Goal: Complete application form

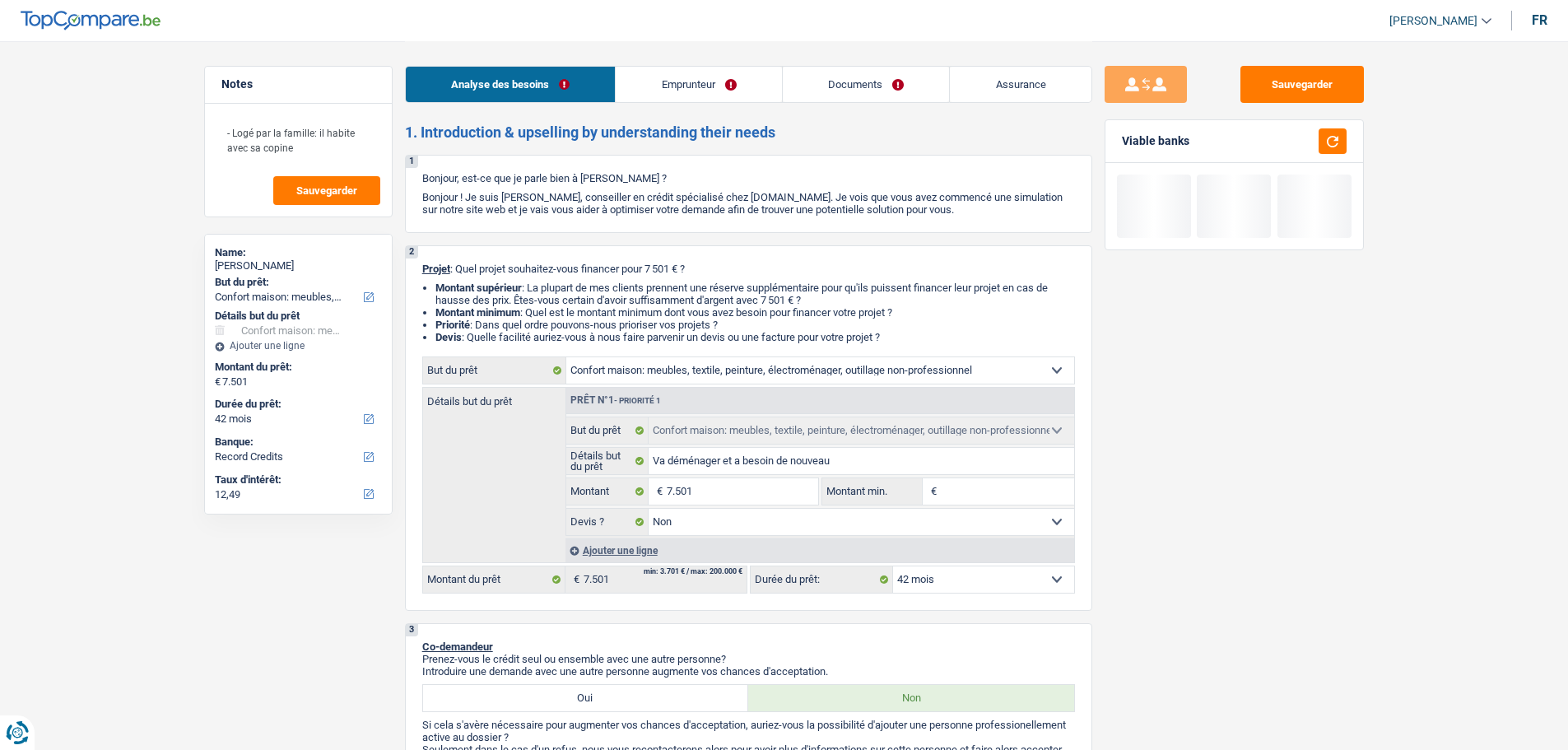
select select "household"
select select "42"
select select "household"
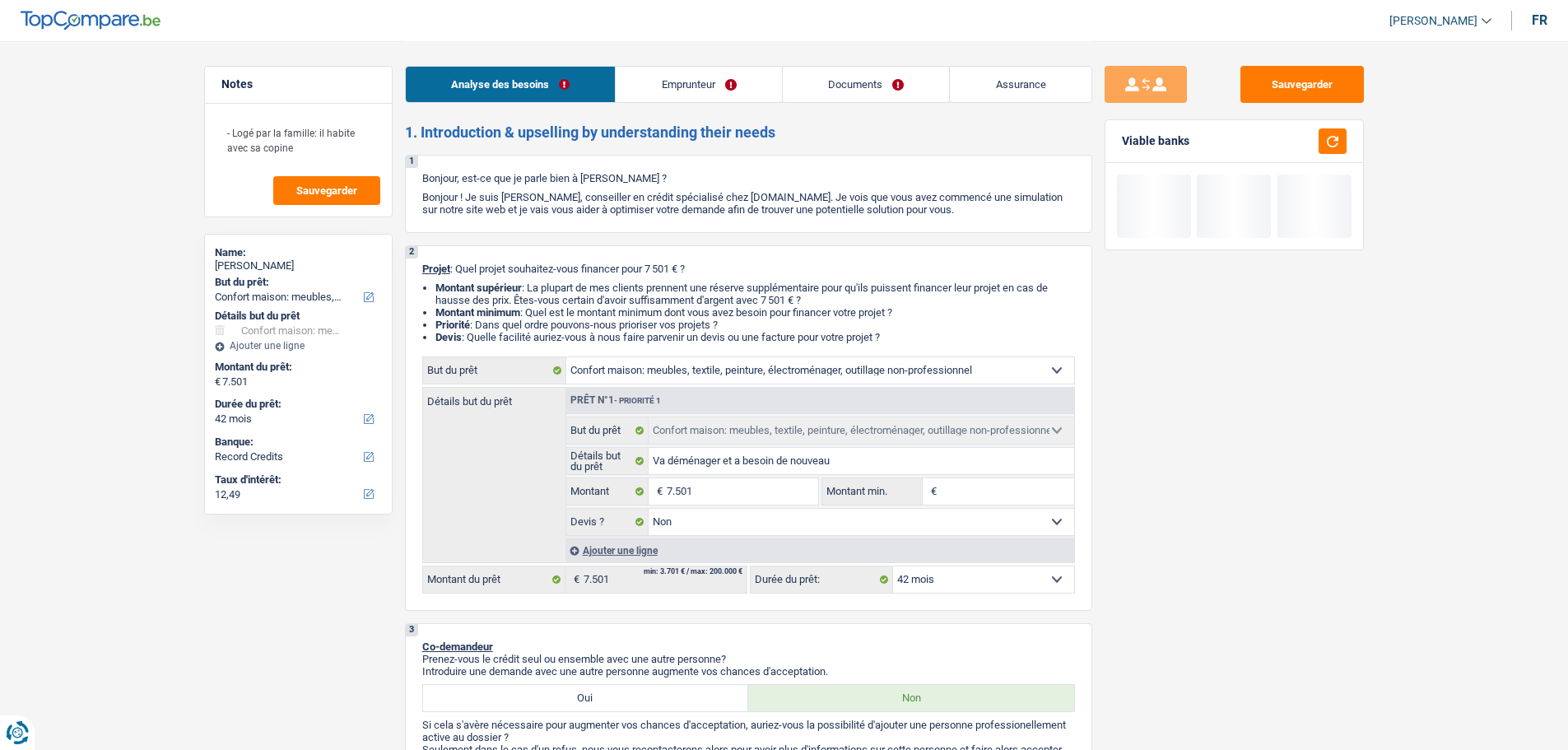
select select "false"
select select "42"
select select "worker"
select select "netSalary"
select select "mealVouchers"
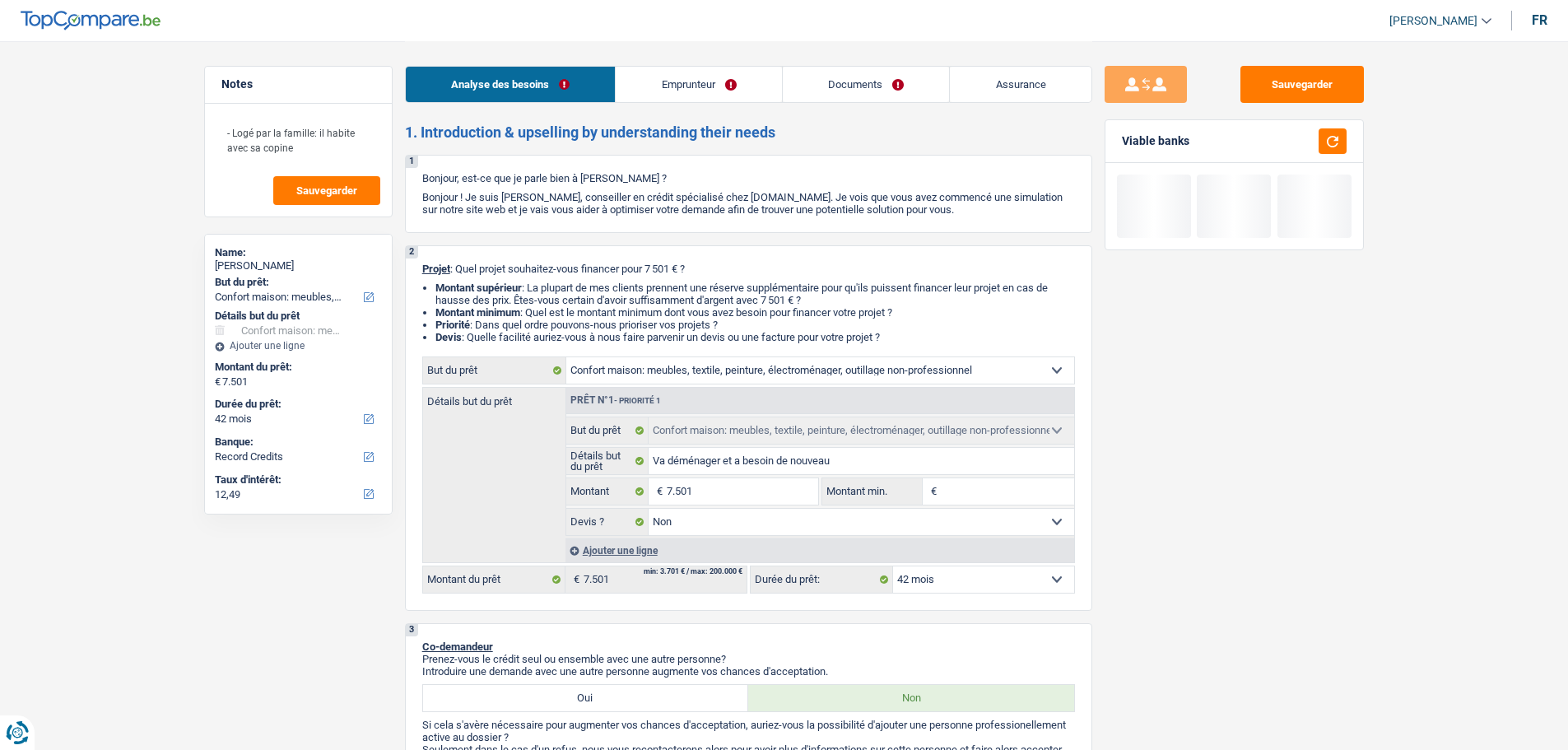
select select "liveWithParents"
select select "personalLoan"
select select "medicalFees"
select select "42"
select select "household"
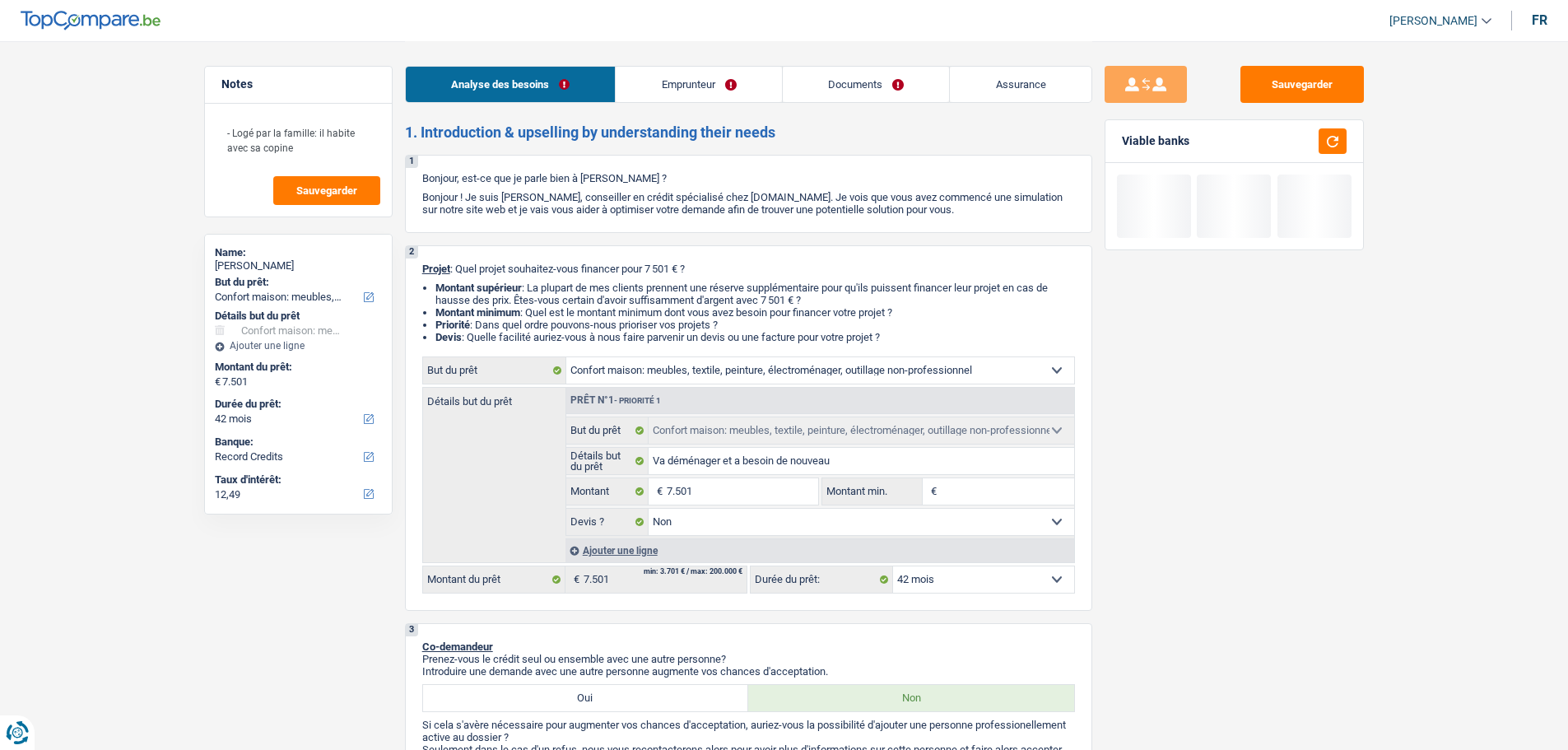
select select "household"
select select "false"
select select "42"
click at [1431, 31] on link "[PERSON_NAME]" at bounding box center [1433, 21] width 115 height 27
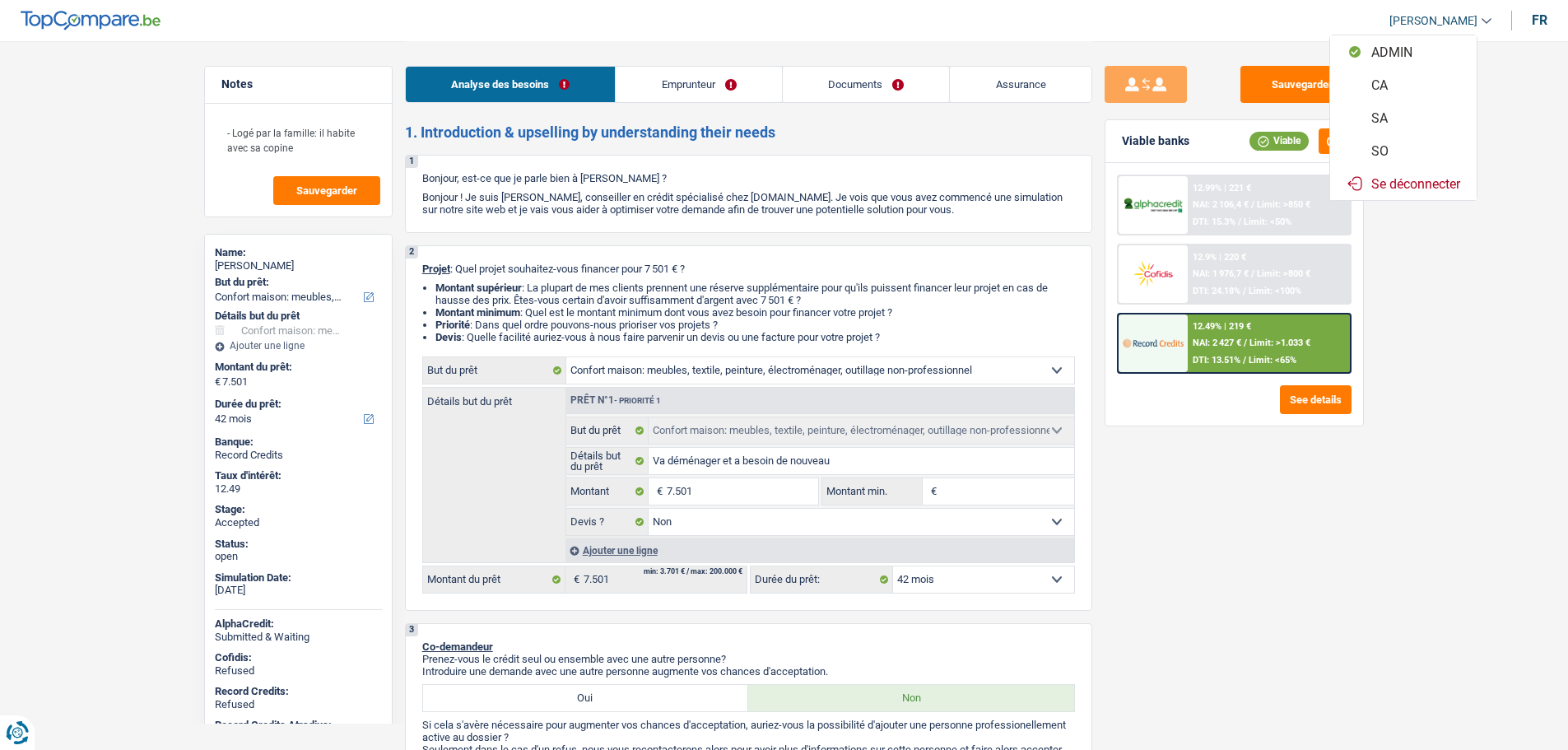
click at [1411, 160] on button "SO" at bounding box center [1403, 151] width 146 height 33
select select "household"
select select "false"
select select "42"
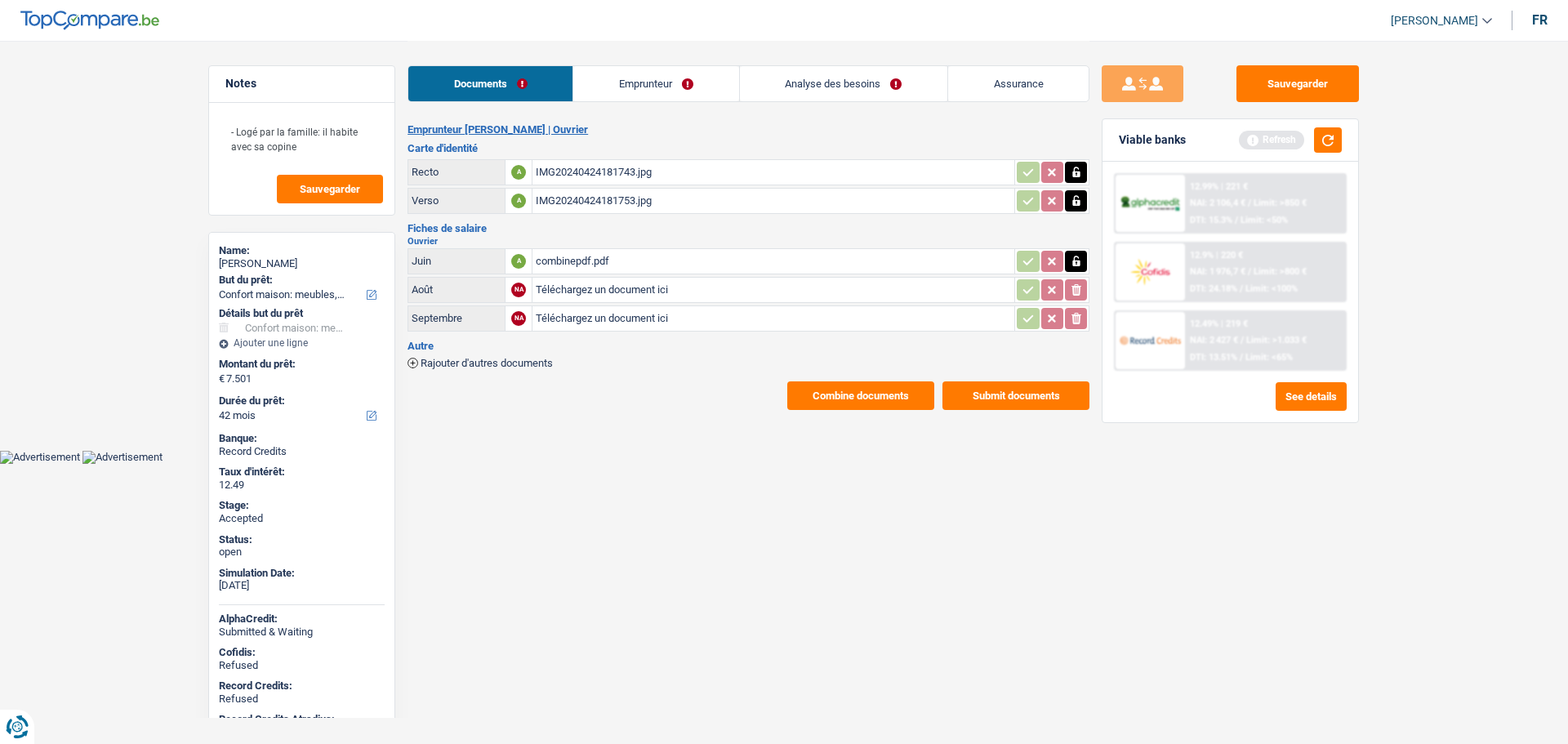
click at [818, 74] on link "Analyse des besoins" at bounding box center [844, 84] width 207 height 35
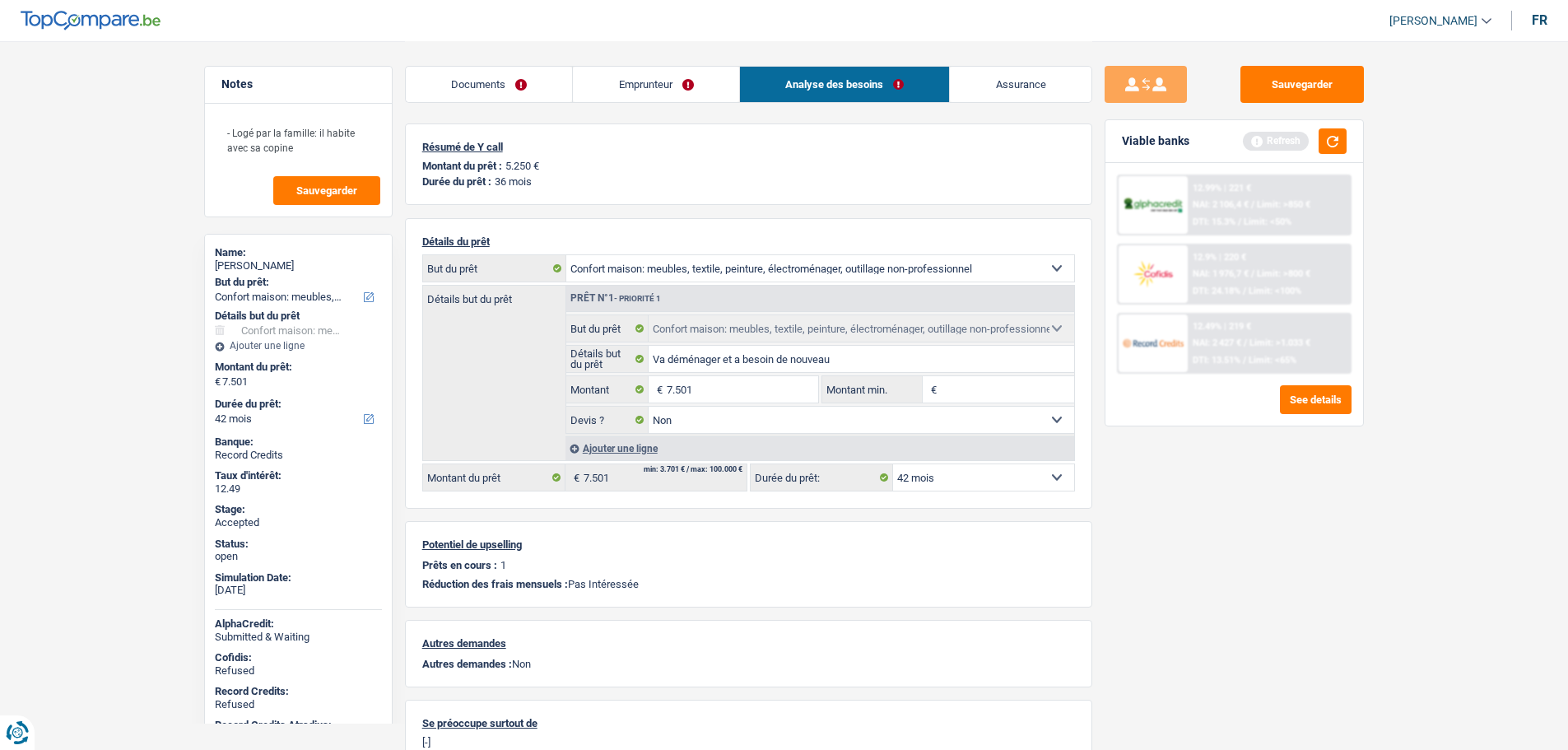
click at [1098, 465] on div "Sauvegarder Viable banks Refresh 12.99% | 221 € NAI: 2 106,4 € / Limit: >850 € …" at bounding box center [1234, 395] width 284 height 658
click at [1022, 88] on link "Assurance" at bounding box center [1020, 84] width 142 height 36
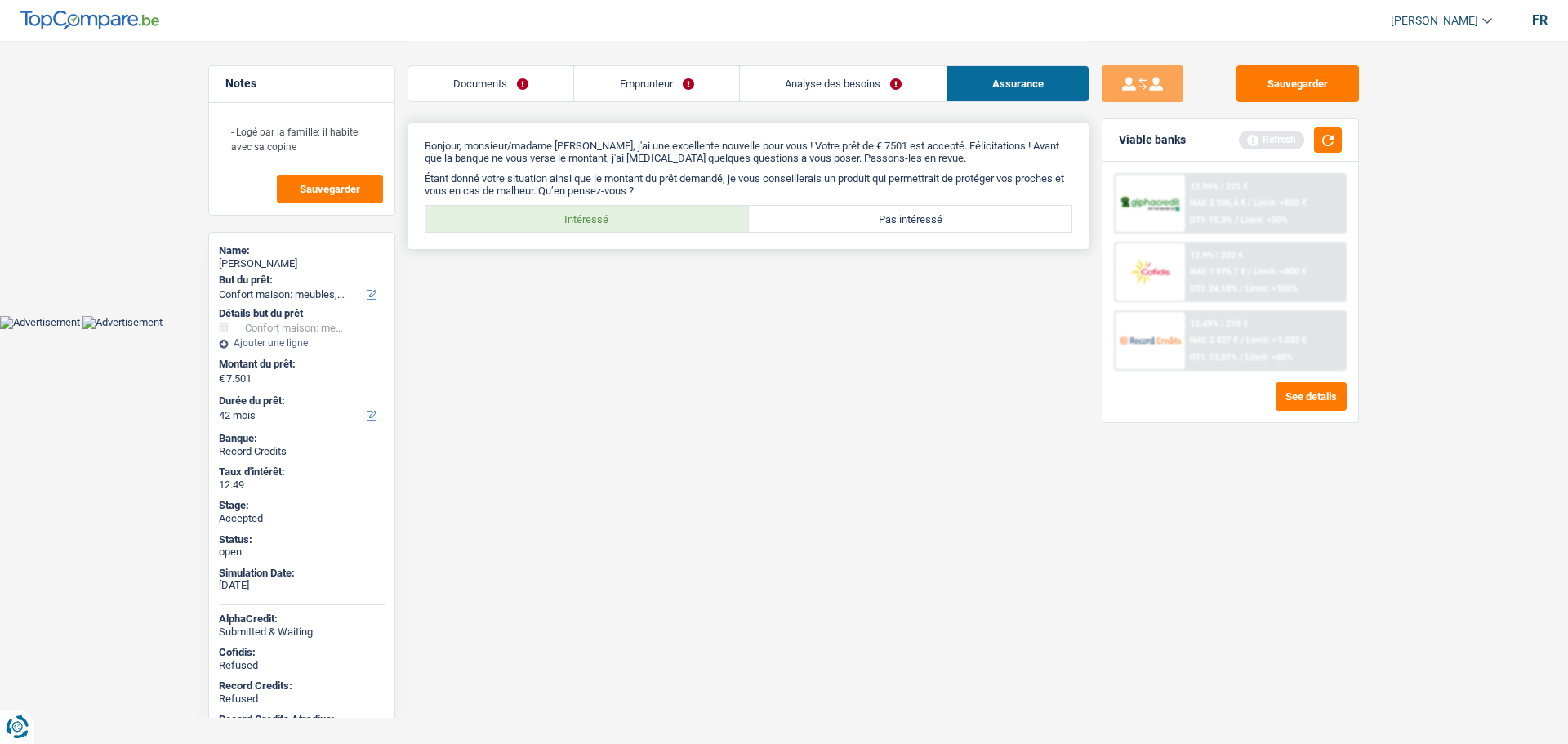
click at [514, 221] on label "Intéressé" at bounding box center [587, 218] width 324 height 26
click at [514, 221] on input "Intéressé" at bounding box center [587, 218] width 324 height 26
radio input "true"
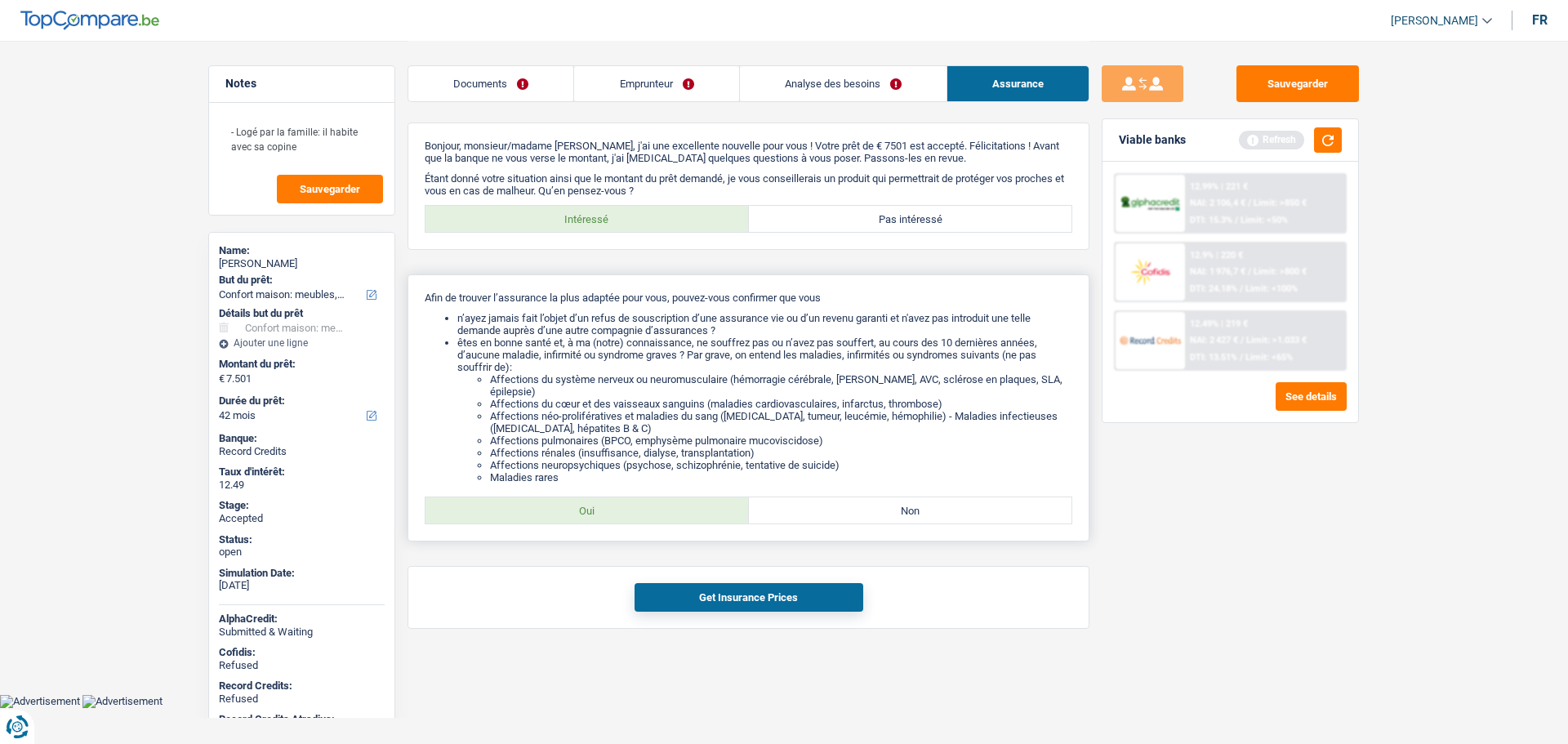
click at [560, 502] on label "Oui" at bounding box center [587, 510] width 324 height 26
click at [560, 502] on input "Oui" at bounding box center [587, 510] width 324 height 26
radio input "true"
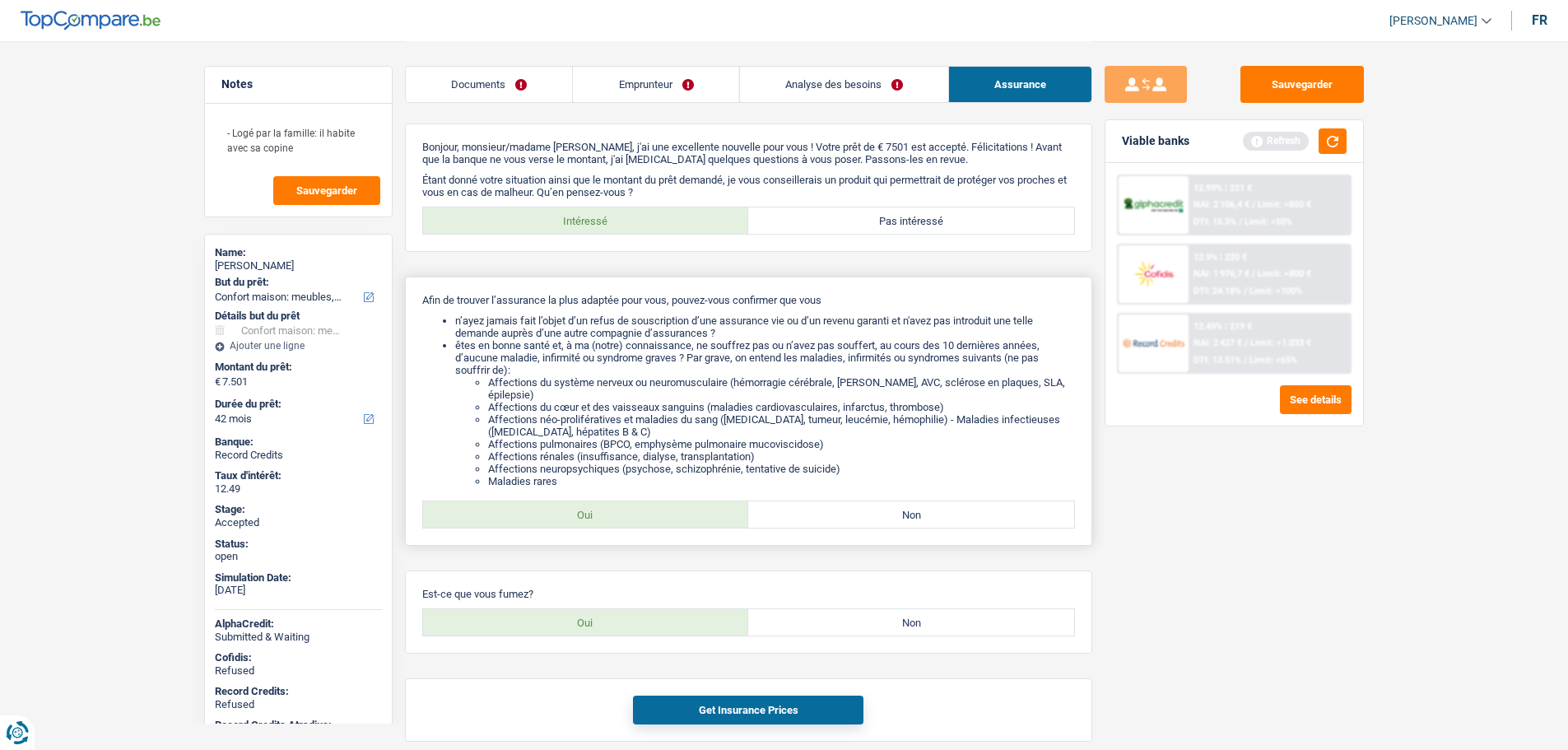
scroll to position [70, 0]
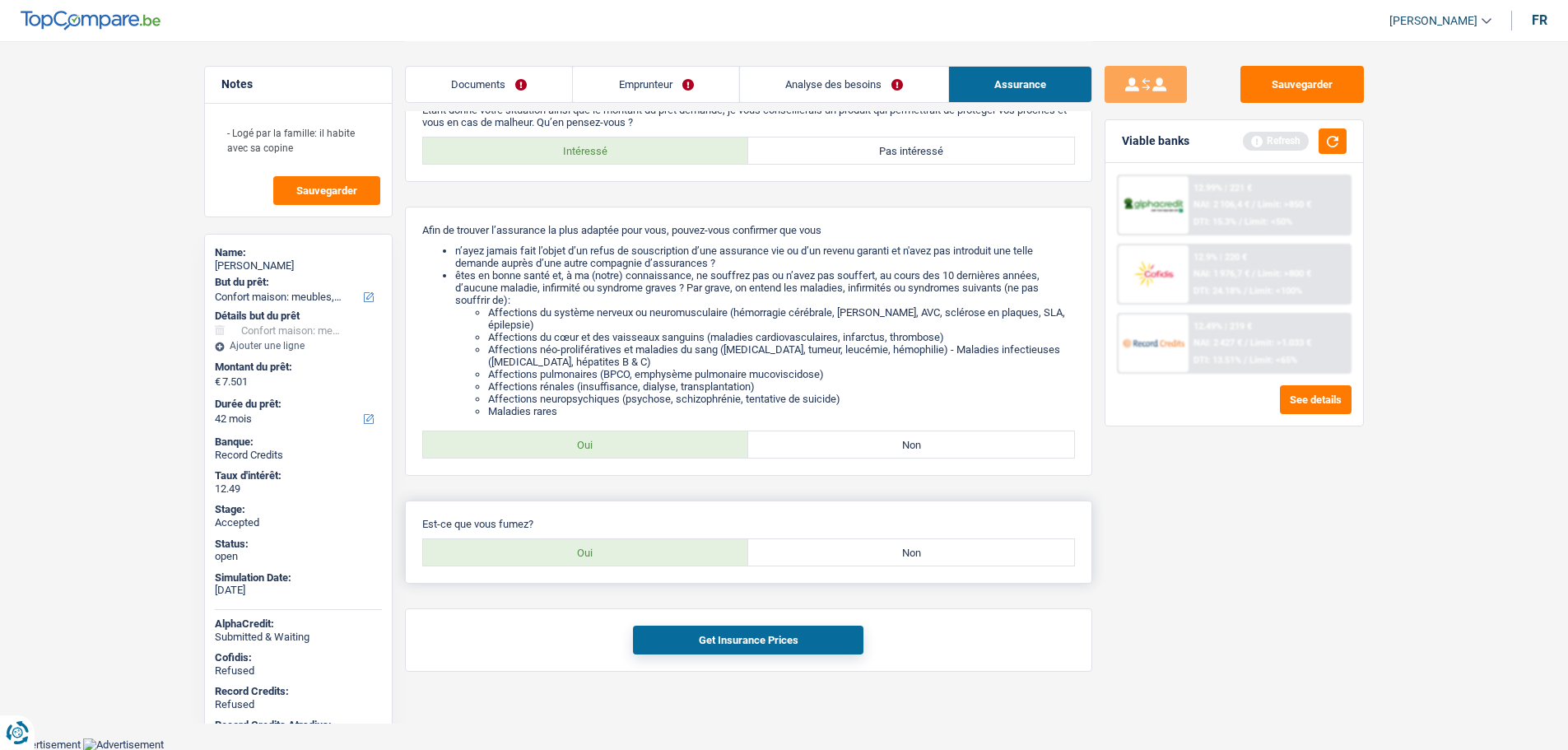
click at [570, 558] on label "Oui" at bounding box center [586, 552] width 326 height 26
click at [570, 558] on input "Oui" at bounding box center [586, 552] width 326 height 26
radio input "true"
click at [691, 650] on button "Get Insurance Prices" at bounding box center [747, 640] width 231 height 29
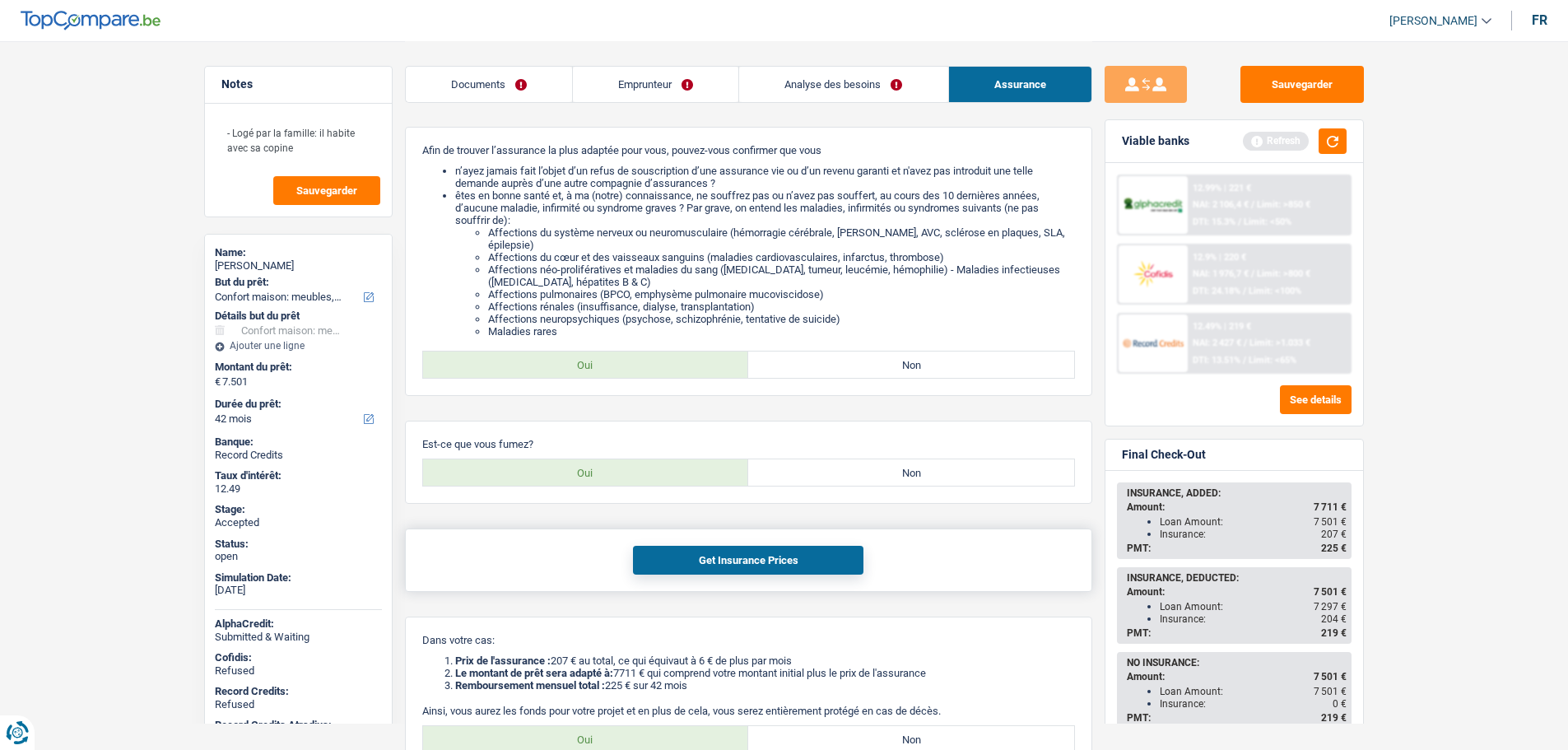
scroll to position [308, 0]
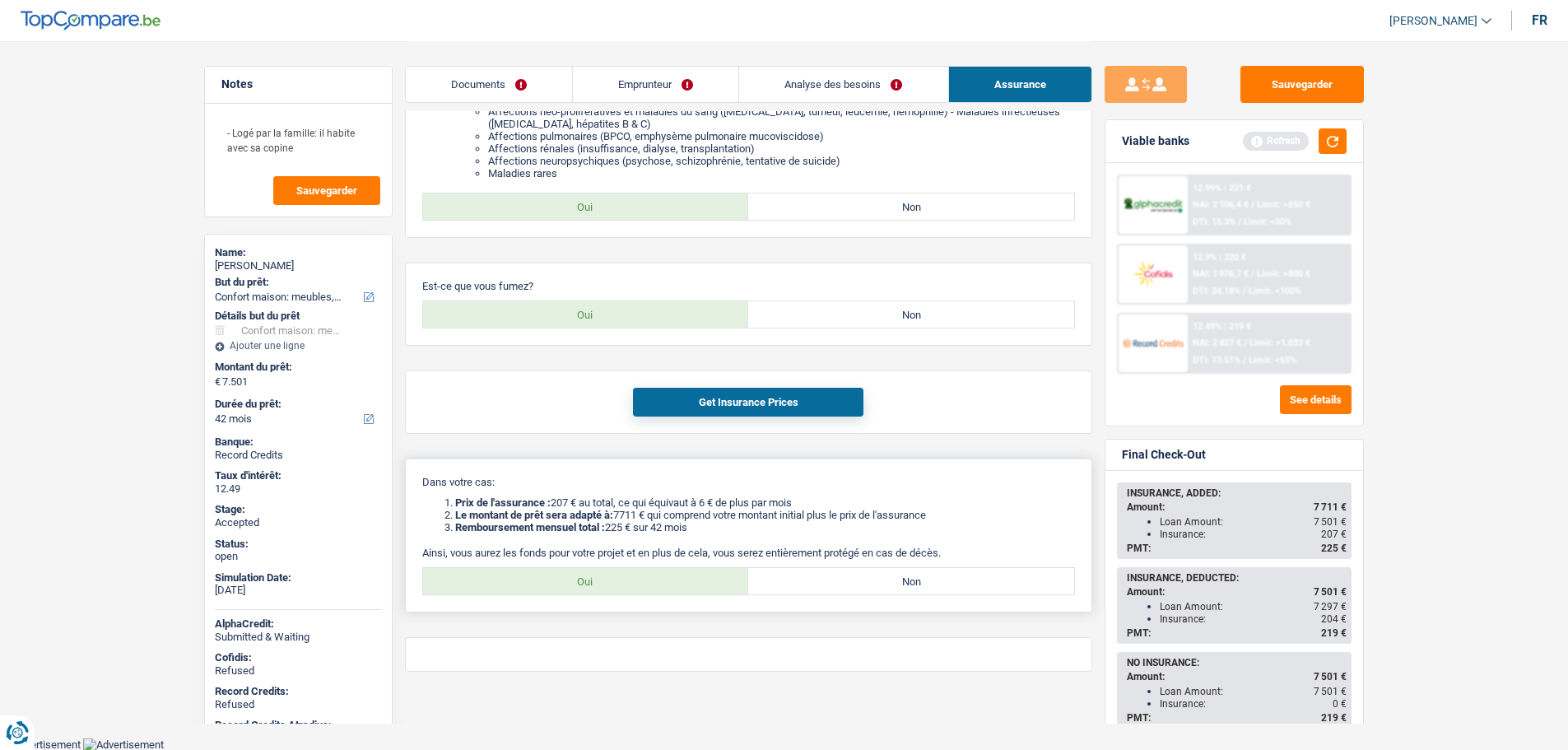
click at [623, 571] on label "Oui" at bounding box center [586, 581] width 326 height 26
click at [623, 571] on input "Oui" at bounding box center [586, 581] width 326 height 26
radio input "true"
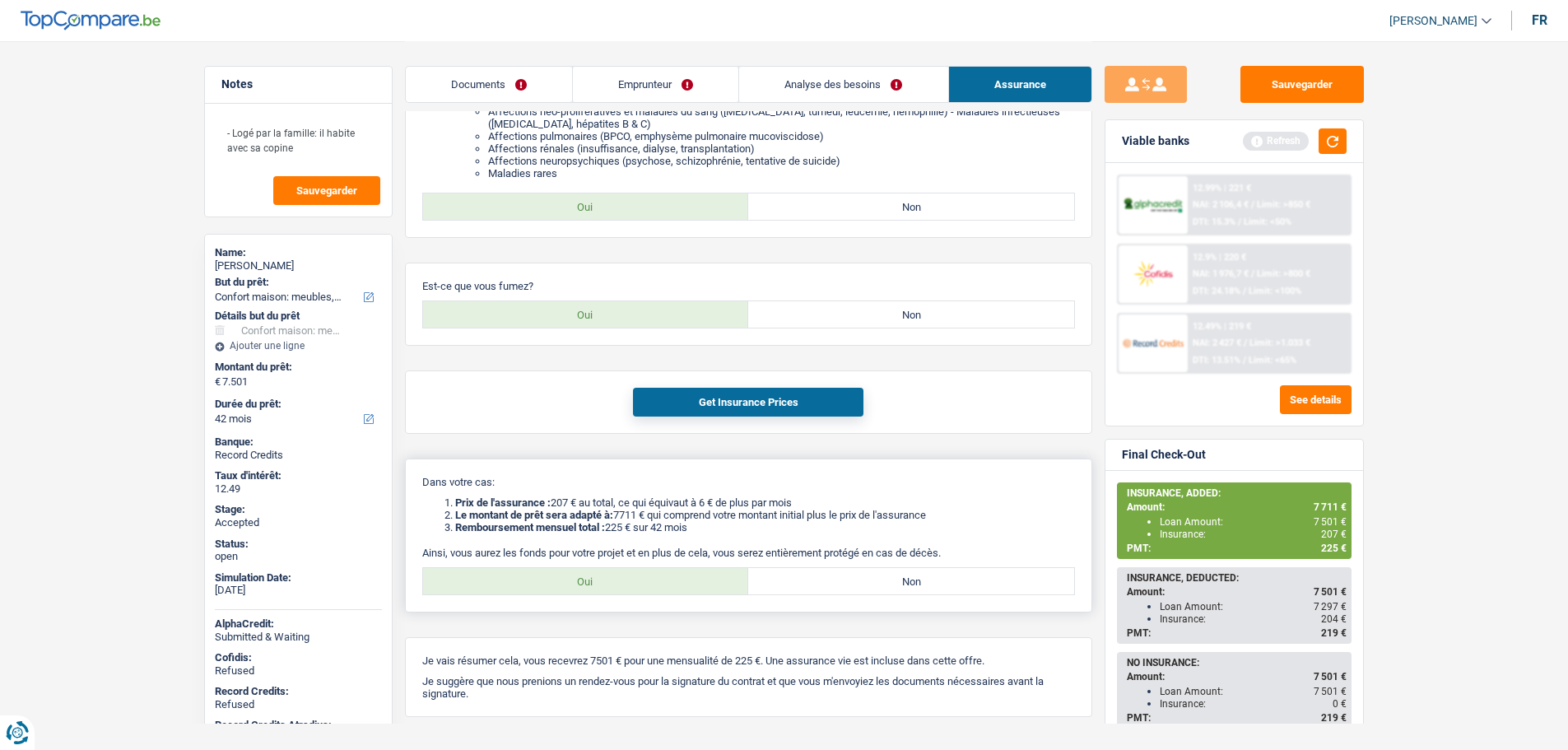
scroll to position [353, 0]
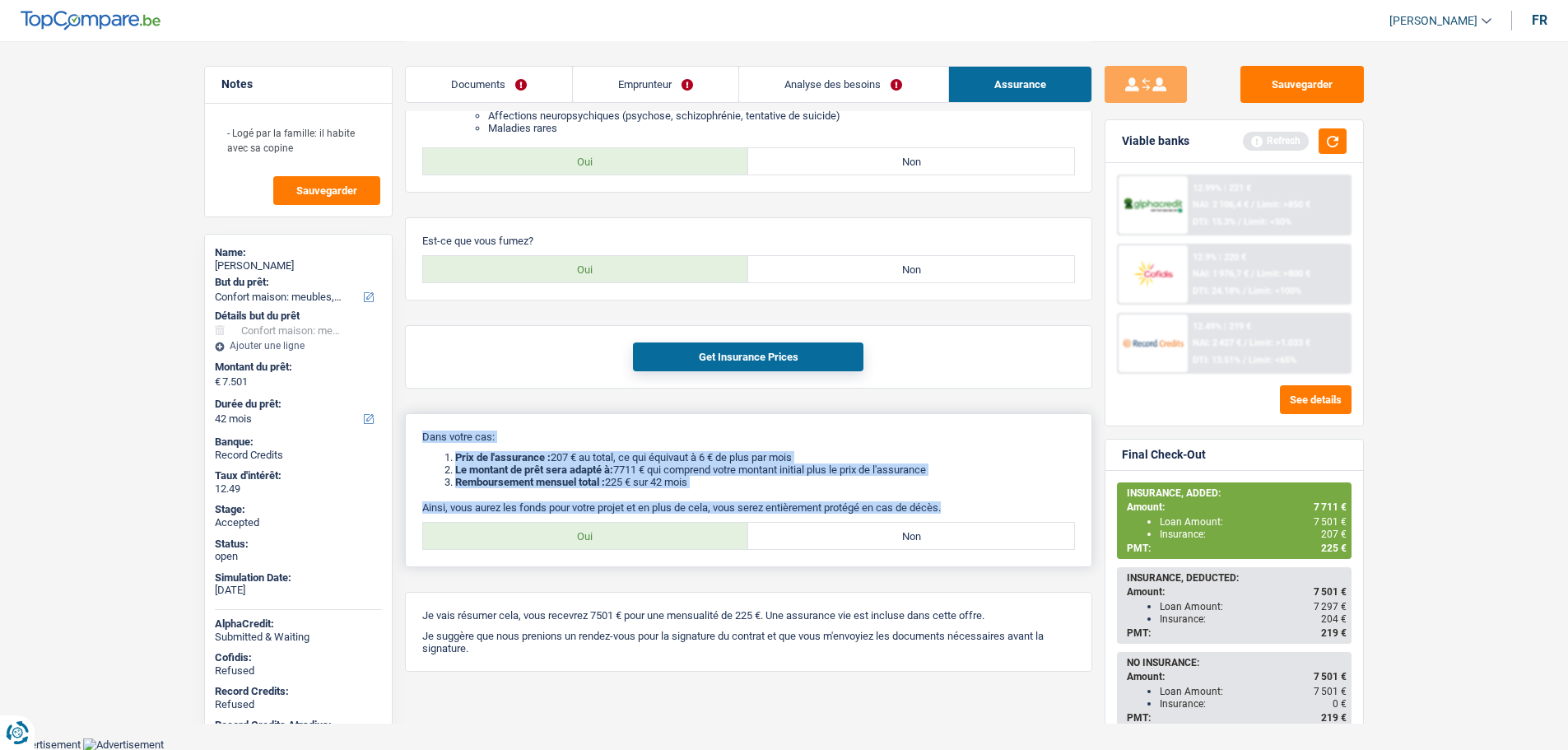
drag, startPoint x: 422, startPoint y: 438, endPoint x: 985, endPoint y: 510, distance: 567.6
click at [985, 510] on div "Dans votre cas: Prix de l'assurance : 207 € au total, ce qui équivaut à 6 € de …" at bounding box center [748, 490] width 687 height 154
click at [419, 441] on div "Dans votre cas: Prix de l'assurance : 207 € au total, ce qui équivaut à 6 € de …" at bounding box center [748, 490] width 687 height 154
drag, startPoint x: 421, startPoint y: 434, endPoint x: 727, endPoint y: 388, distance: 309.4
click at [979, 503] on div "Dans votre cas: Prix de l'assurance : 207 € au total, ce qui équivaut à 6 € de …" at bounding box center [748, 490] width 687 height 154
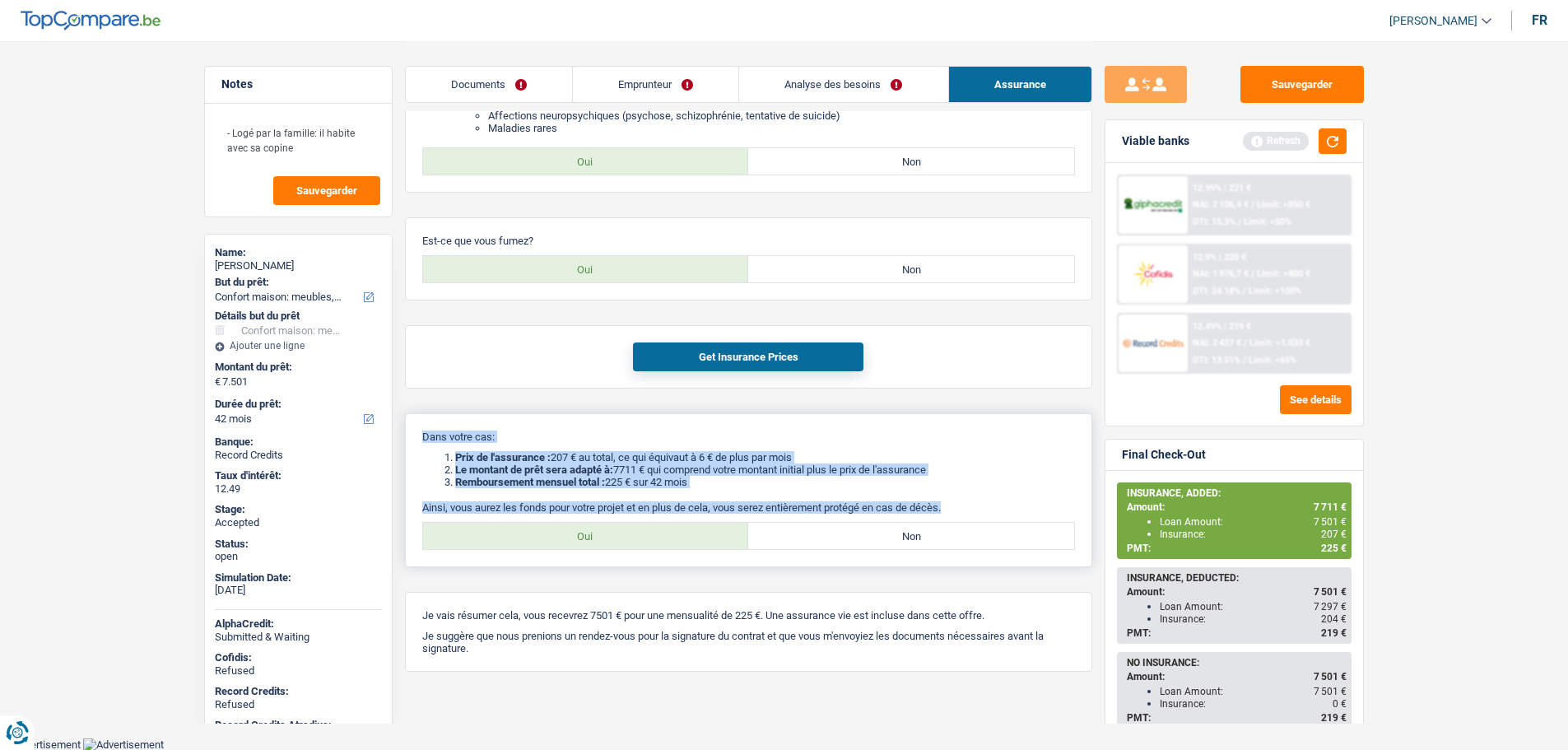
click at [512, 447] on div "Dans votre cas: Prix de l'assurance : 207 € au total, ce qui équivaut à 6 € de …" at bounding box center [748, 490] width 687 height 154
drag, startPoint x: 424, startPoint y: 436, endPoint x: 993, endPoint y: 505, distance: 573.2
click at [993, 505] on div "Dans votre cas: Prix de l'assurance : 207 € au total, ce qui équivaut à 6 € de …" at bounding box center [748, 490] width 687 height 154
click at [951, 508] on p "Ainsi, vous aurez les fonds pour votre projet et en plus de cela, vous serez en…" at bounding box center [748, 507] width 653 height 12
drag, startPoint x: 951, startPoint y: 508, endPoint x: 417, endPoint y: 434, distance: 539.1
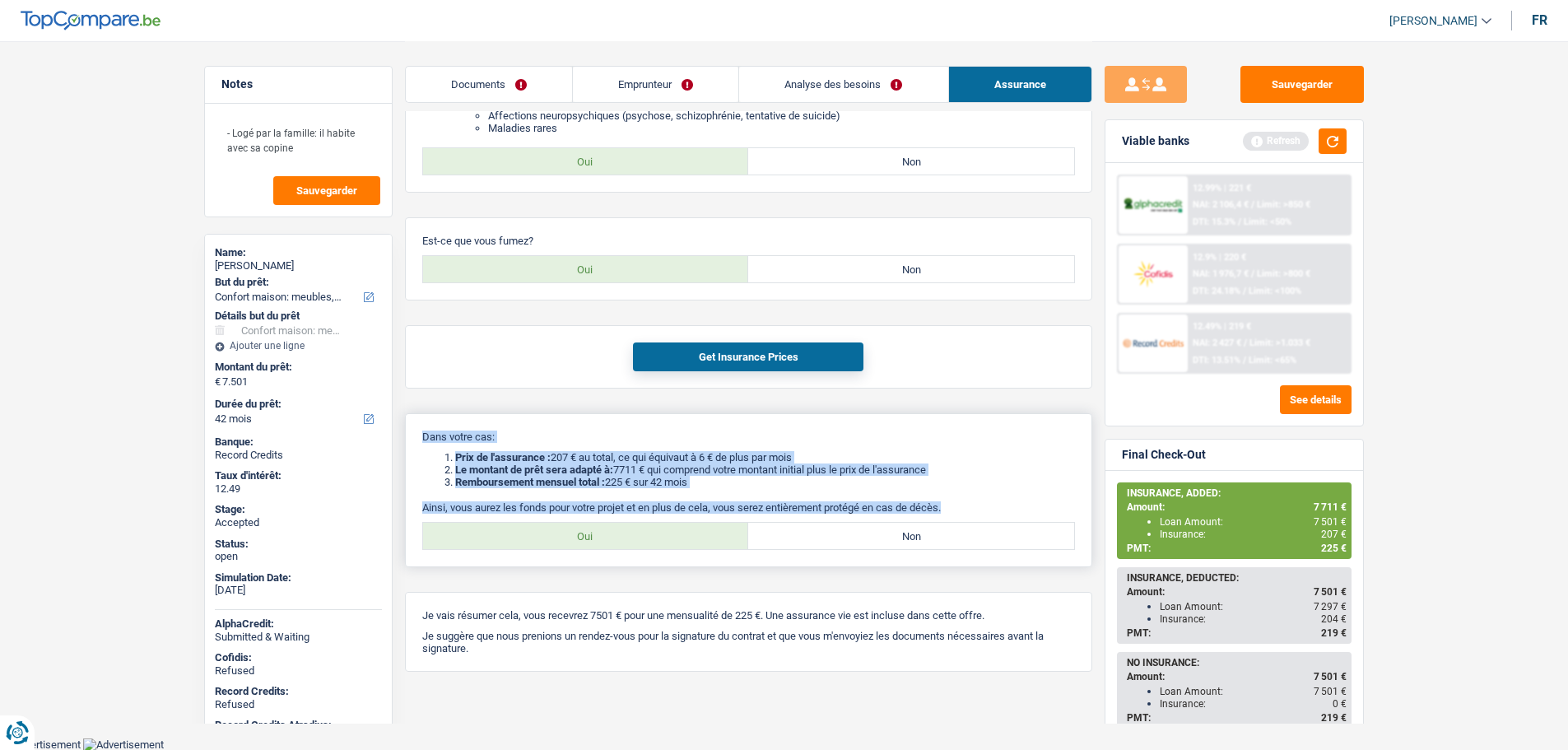
click at [417, 434] on div "Dans votre cas: Prix de l'assurance : 207 € au total, ce qui équivaut à 6 € de …" at bounding box center [748, 490] width 687 height 154
click at [554, 437] on p "Dans votre cas:" at bounding box center [748, 437] width 653 height 12
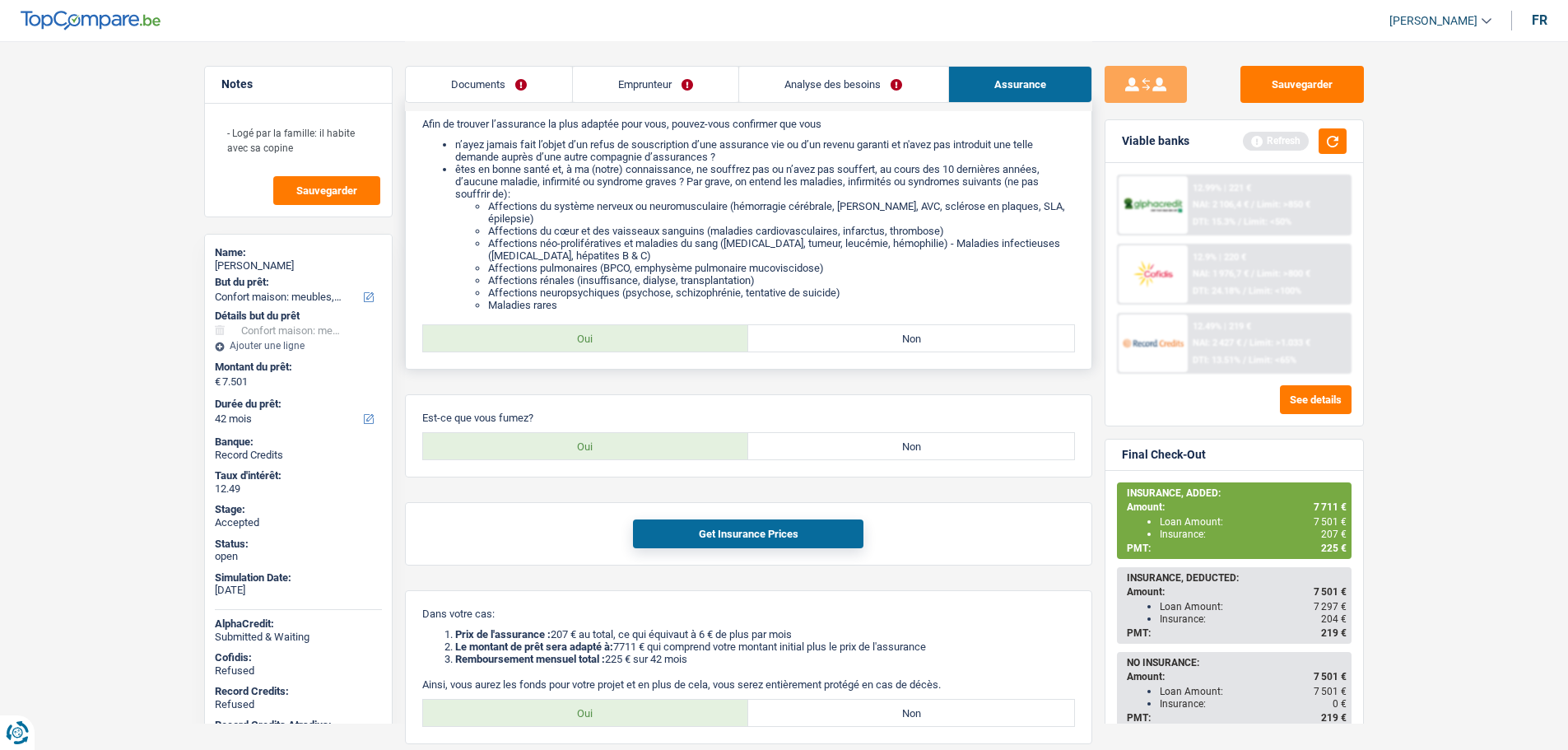
scroll to position [189, 0]
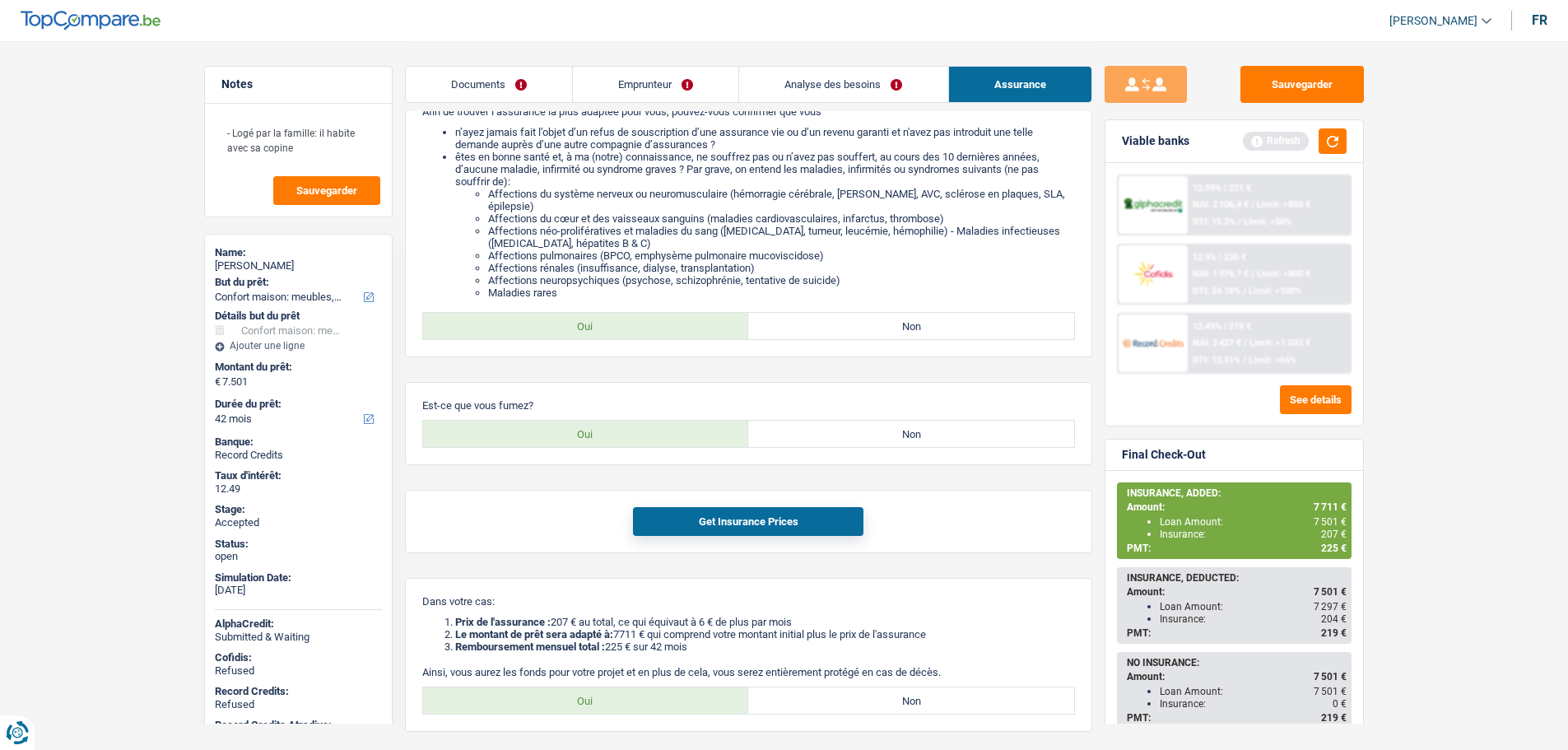
click at [269, 259] on div "[PERSON_NAME]" at bounding box center [298, 265] width 167 height 13
copy div "[PERSON_NAME]"
drag, startPoint x: 511, startPoint y: 93, endPoint x: 672, endPoint y: 98, distance: 161.1
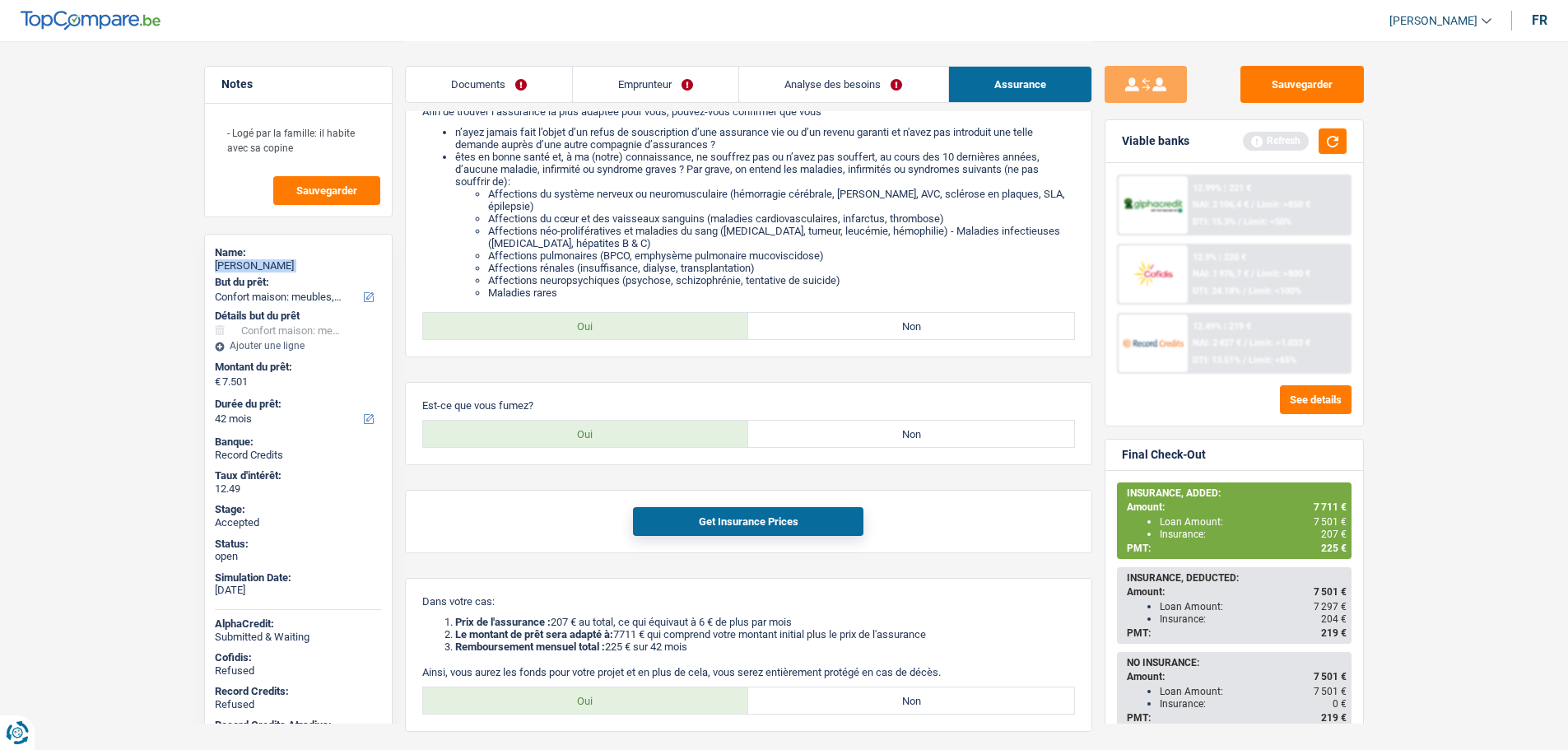
click at [511, 92] on link "Documents" at bounding box center [488, 84] width 166 height 36
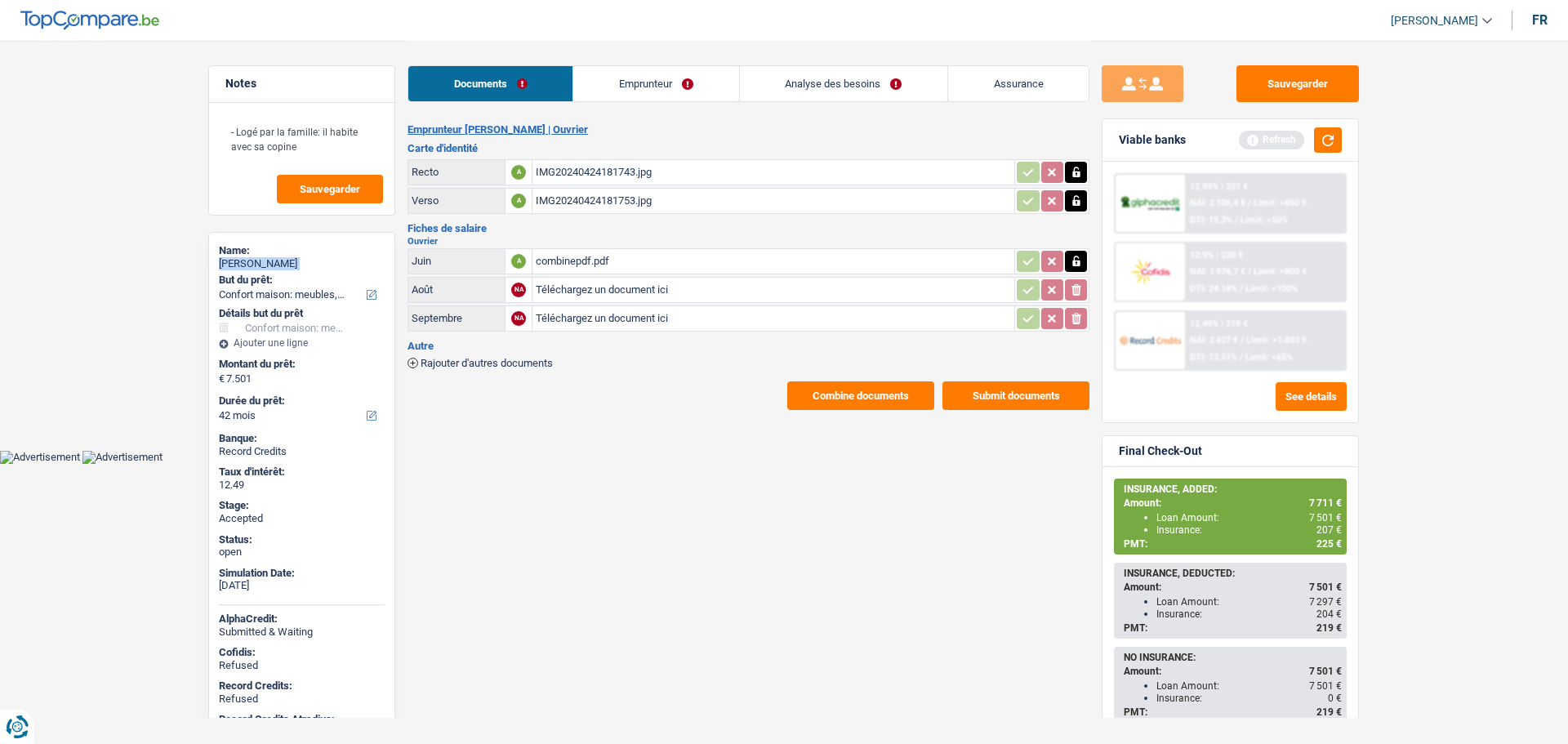
click at [661, 79] on link "Emprunteur" at bounding box center [655, 84] width 165 height 35
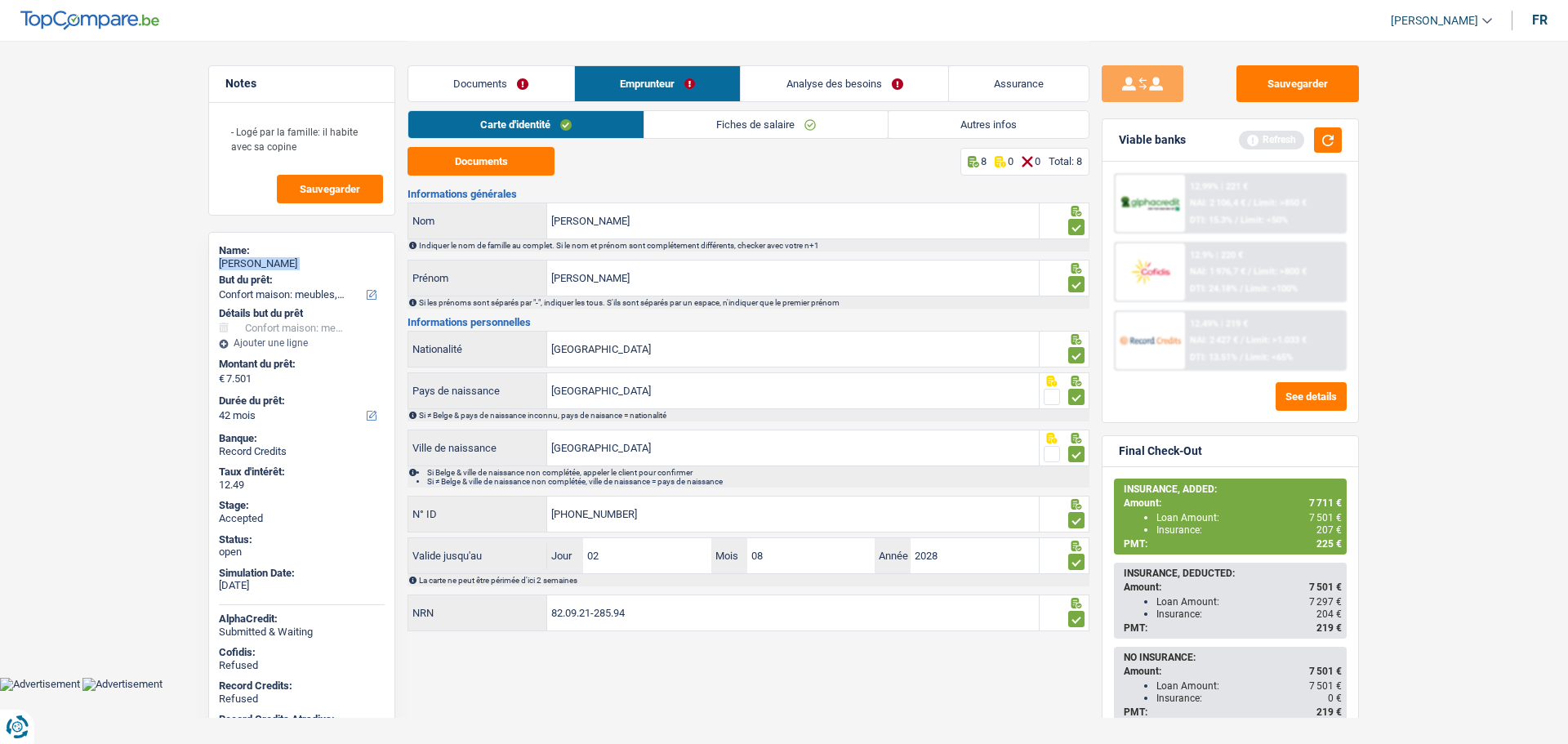
click at [1018, 129] on link "Autres infos" at bounding box center [989, 124] width 200 height 27
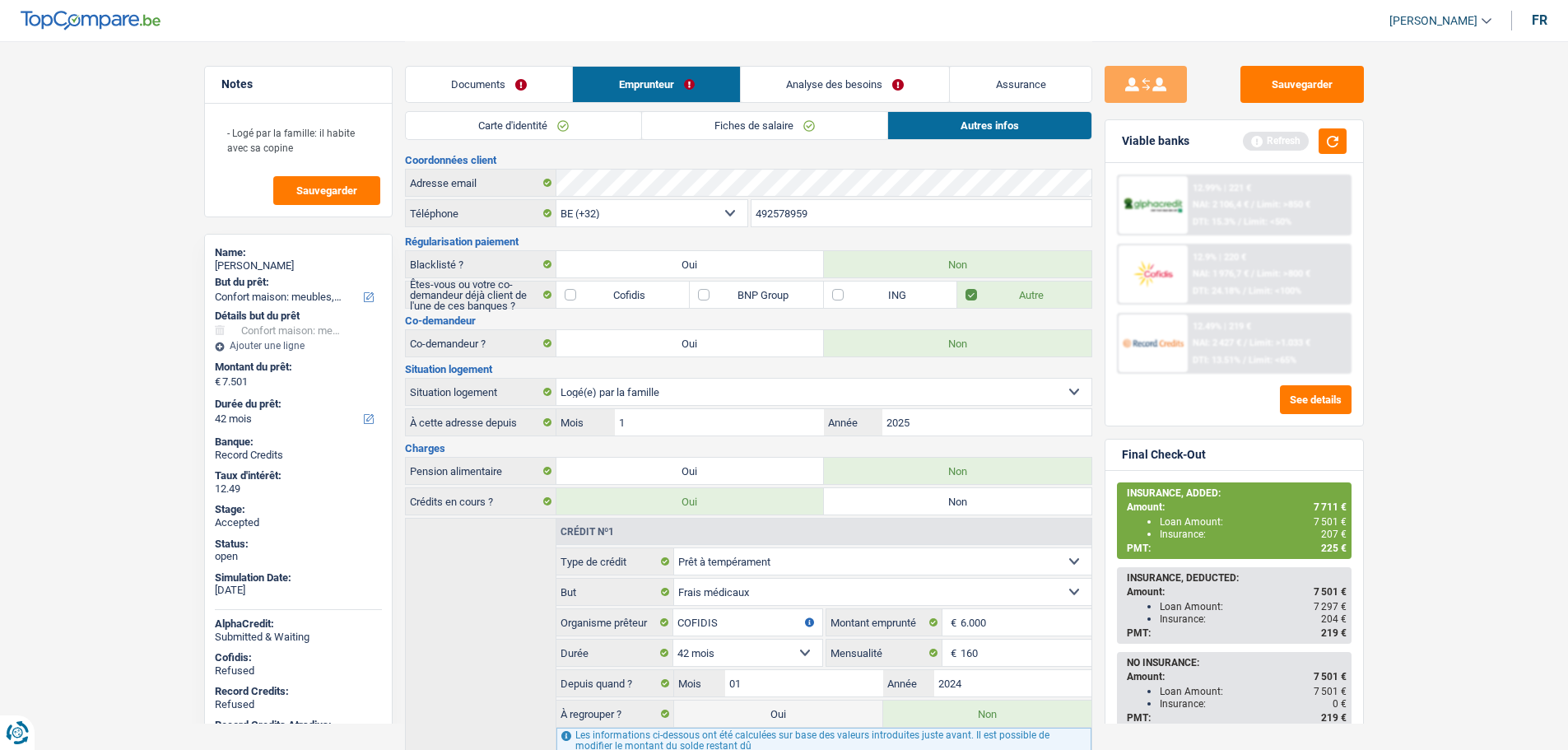
click at [804, 213] on input "492578959" at bounding box center [921, 213] width 340 height 26
click at [1283, 77] on button "Sauvegarder" at bounding box center [1302, 84] width 124 height 37
click at [1007, 89] on link "Assurance" at bounding box center [1020, 84] width 142 height 36
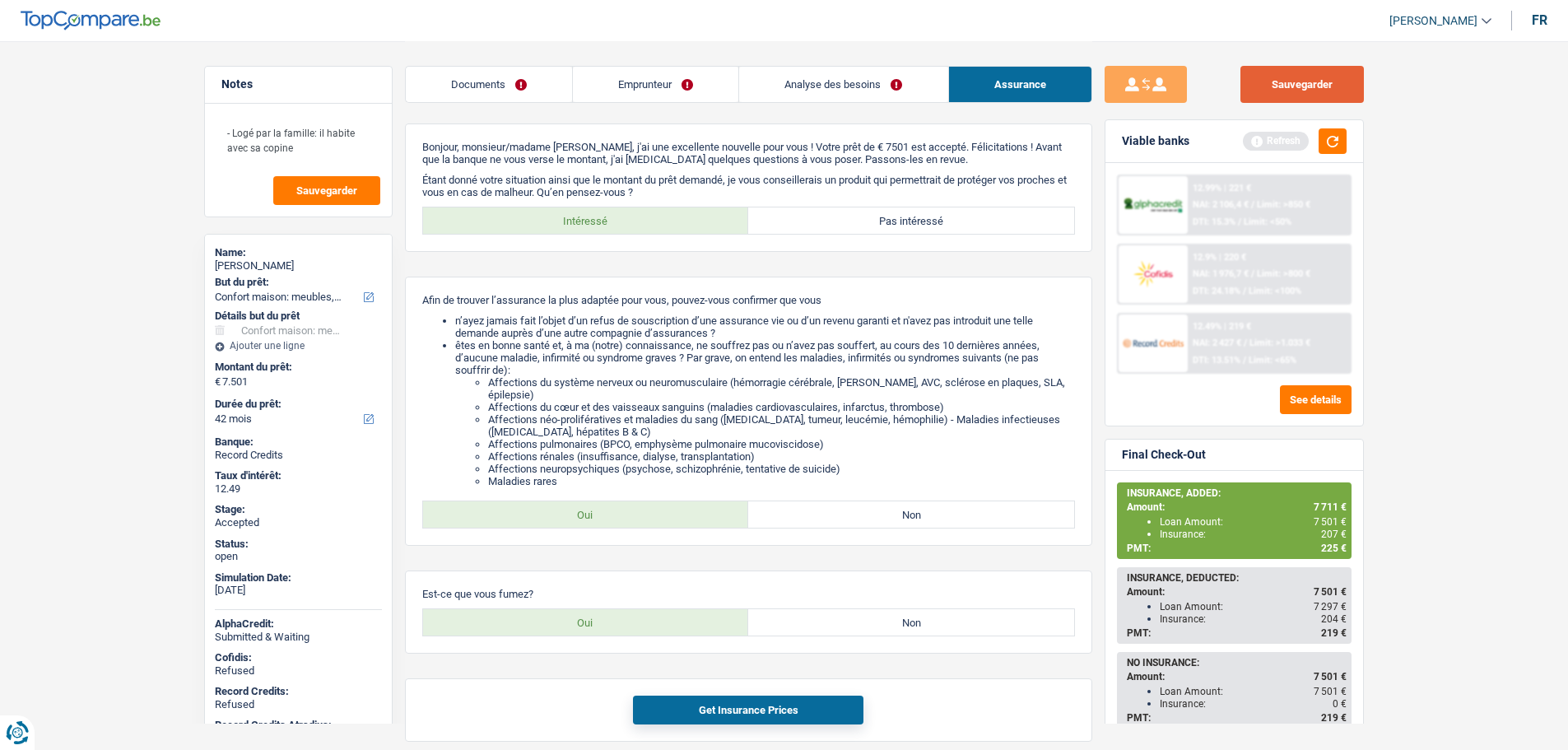
click at [1260, 90] on button "Sauvegarder" at bounding box center [1302, 84] width 124 height 37
